Goal: Task Accomplishment & Management: Complete application form

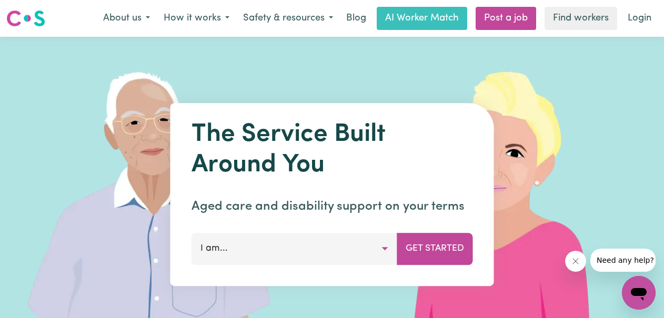
click at [383, 250] on button "I am..." at bounding box center [295, 249] width 206 height 32
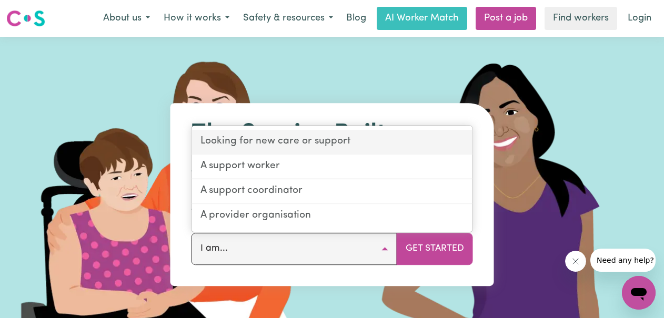
click at [260, 141] on link "Looking for new care or support" at bounding box center [332, 143] width 281 height 25
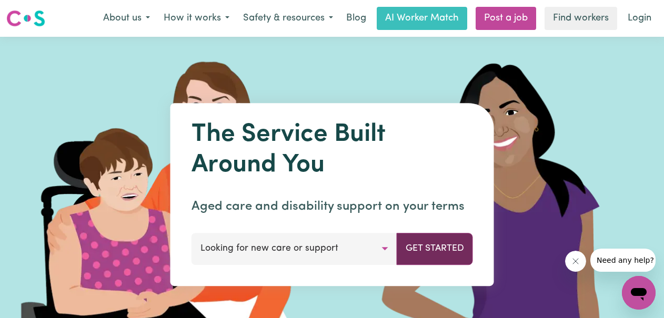
click at [440, 248] on button "Get Started" at bounding box center [435, 249] width 76 height 32
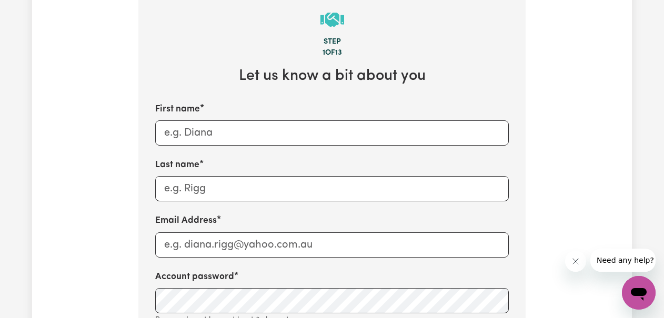
scroll to position [397, 0]
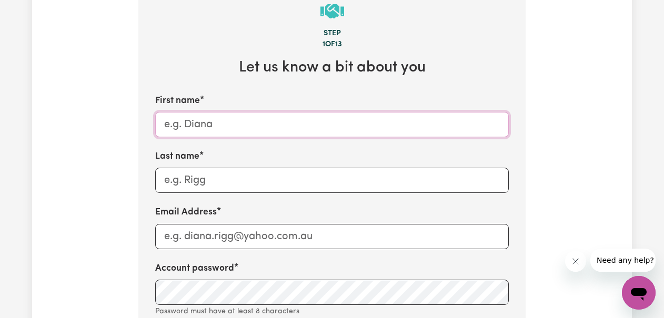
click at [231, 131] on input "First name" at bounding box center [332, 124] width 354 height 25
type input "[PERSON_NAME]"
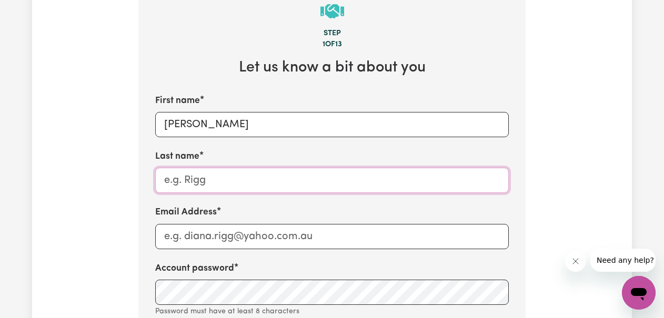
click at [204, 182] on input "Last name" at bounding box center [332, 180] width 354 height 25
type input "no nme"
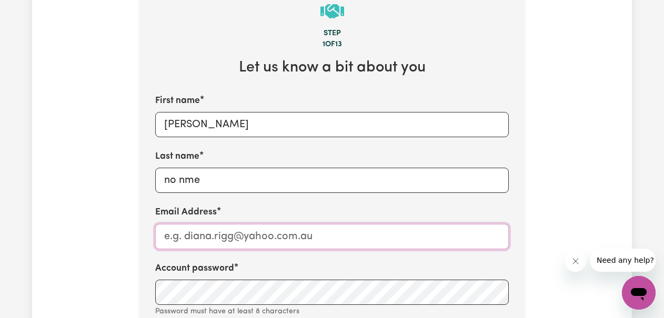
click at [190, 239] on input "Email Address" at bounding box center [332, 236] width 354 height 25
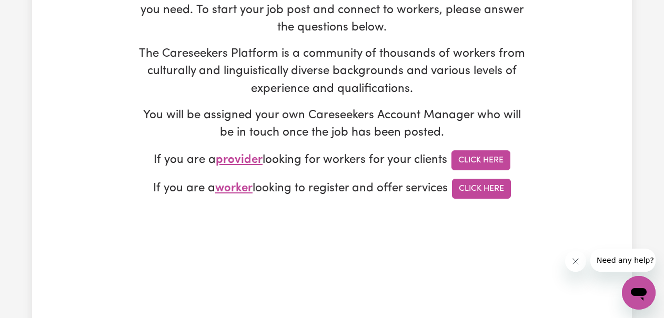
scroll to position [0, 0]
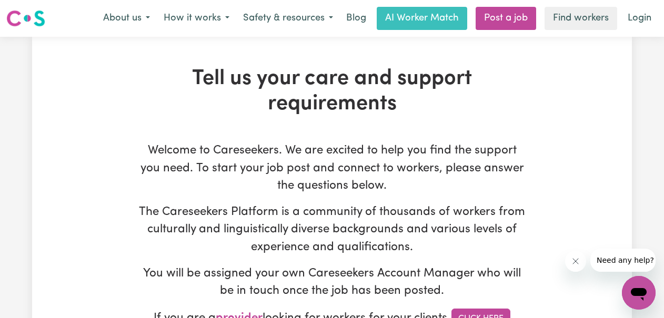
type input "no address"
